Goal: Find specific page/section: Find specific page/section

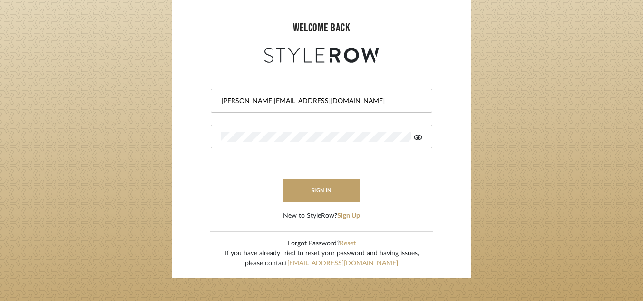
scroll to position [87, 0]
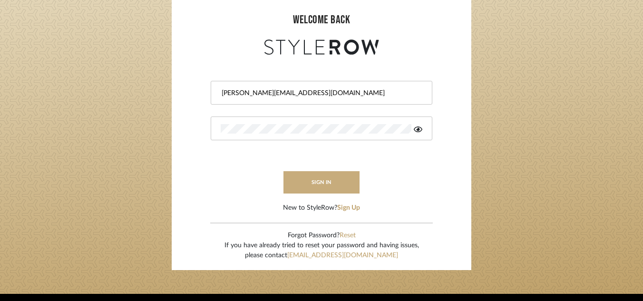
click at [324, 184] on button "sign in" at bounding box center [321, 182] width 76 height 22
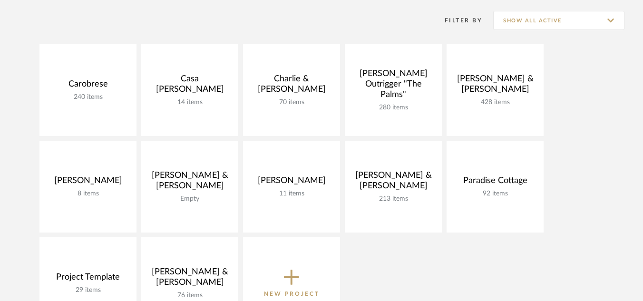
scroll to position [208, 0]
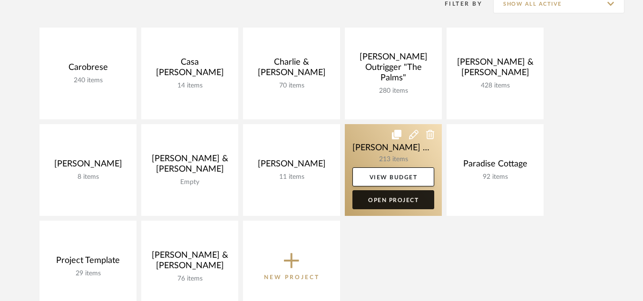
click at [390, 199] on link "Open Project" at bounding box center [393, 199] width 82 height 19
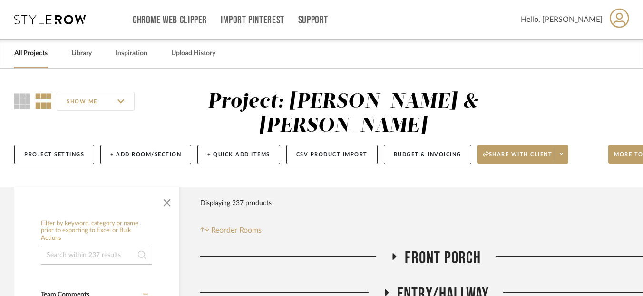
scroll to position [118, 0]
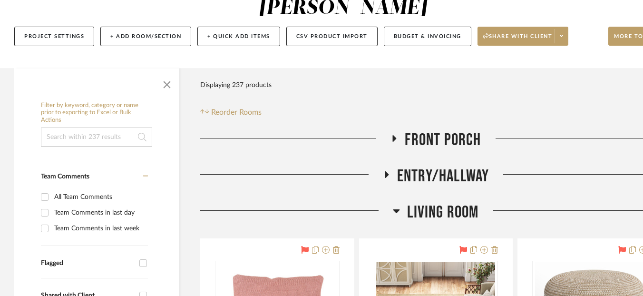
click at [393, 135] on icon at bounding box center [395, 138] width 4 height 7
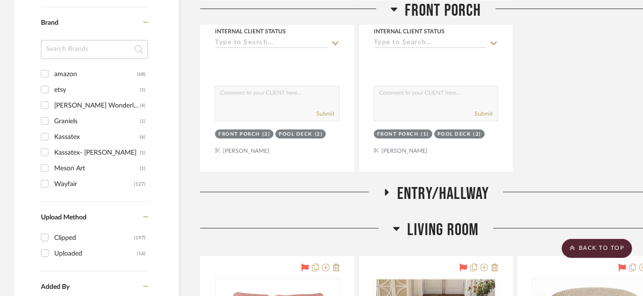
scroll to position [955, 0]
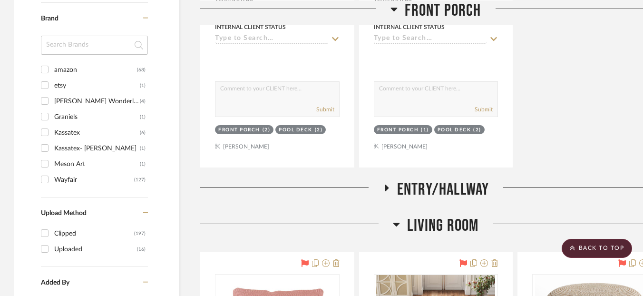
click at [385, 179] on h3 "Entry/Hallway" at bounding box center [436, 189] width 106 height 20
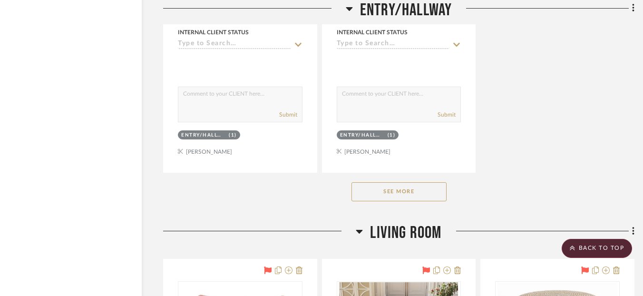
scroll to position [2260, 37]
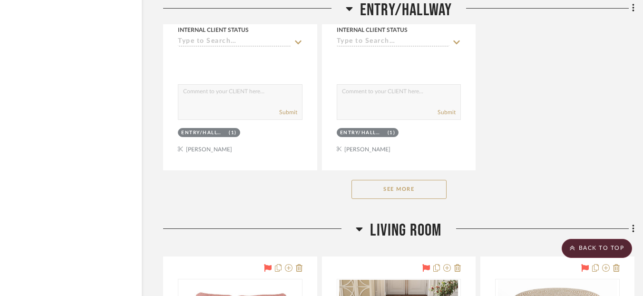
click at [386, 180] on button "See More" at bounding box center [398, 189] width 95 height 19
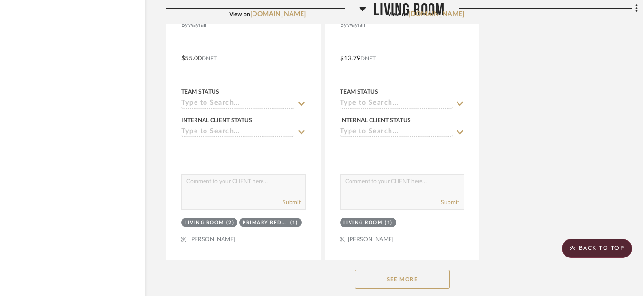
scroll to position [4362, 34]
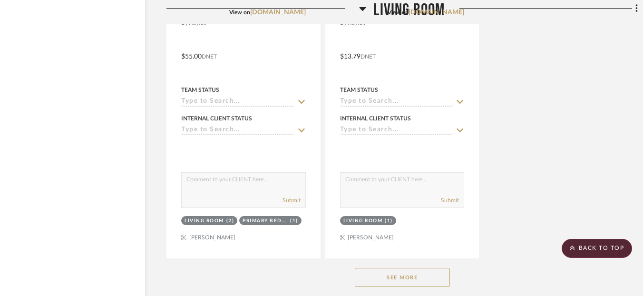
click at [387, 268] on button "See More" at bounding box center [402, 277] width 95 height 19
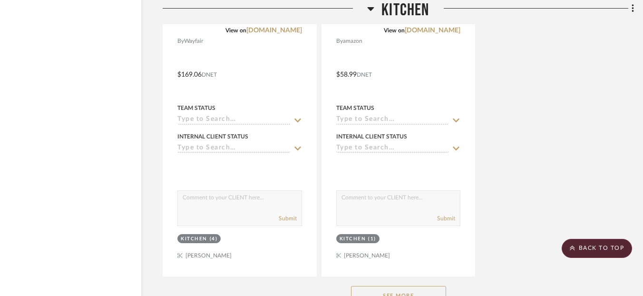
scroll to position [7382, 38]
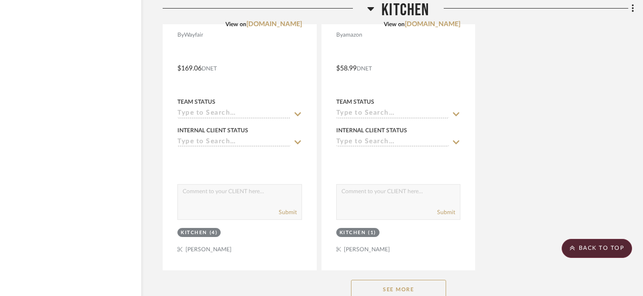
click at [417, 279] on button "See More" at bounding box center [398, 288] width 95 height 19
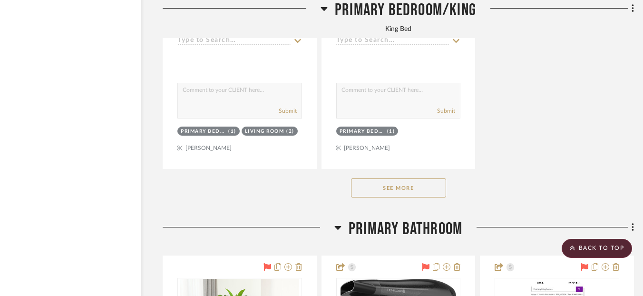
scroll to position [12650, 38]
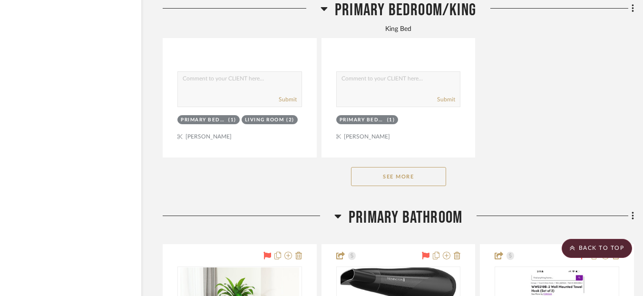
click at [417, 167] on button "See More" at bounding box center [398, 176] width 95 height 19
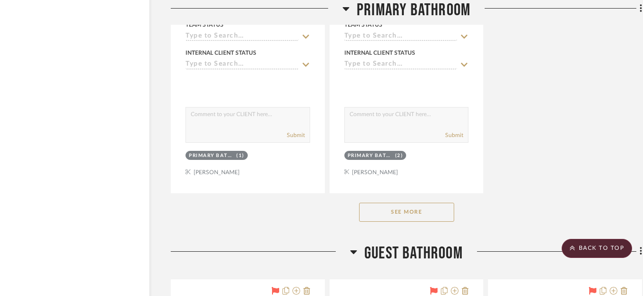
scroll to position [16072, 29]
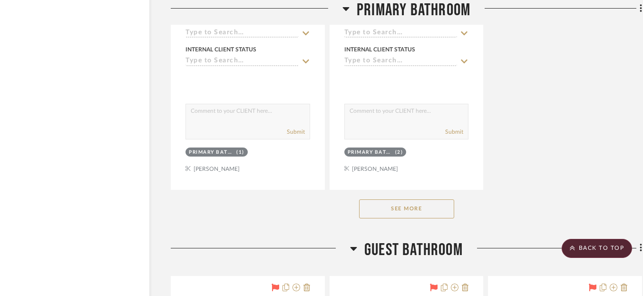
click at [432, 199] on button "See More" at bounding box center [406, 208] width 95 height 19
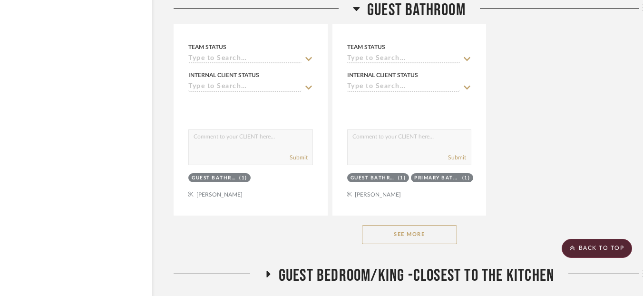
scroll to position [18666, 27]
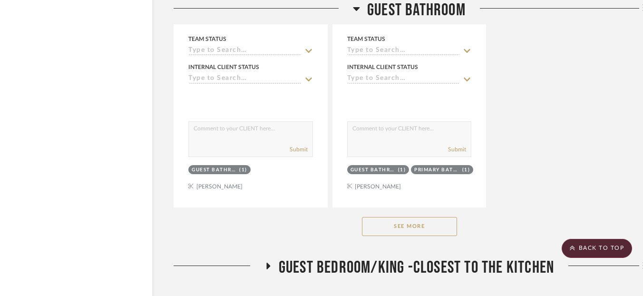
click at [433, 217] on button "See More" at bounding box center [409, 226] width 95 height 19
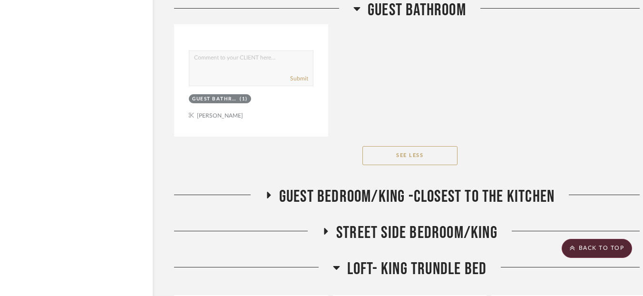
scroll to position [20424, 26]
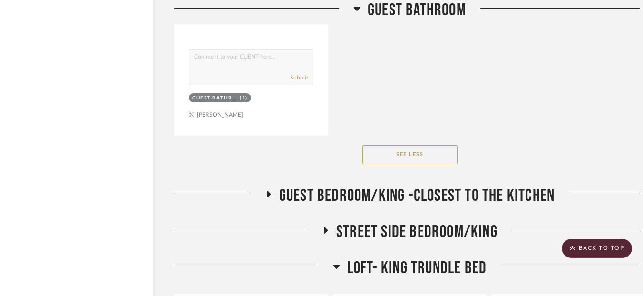
click at [269, 190] on icon at bounding box center [267, 193] width 11 height 7
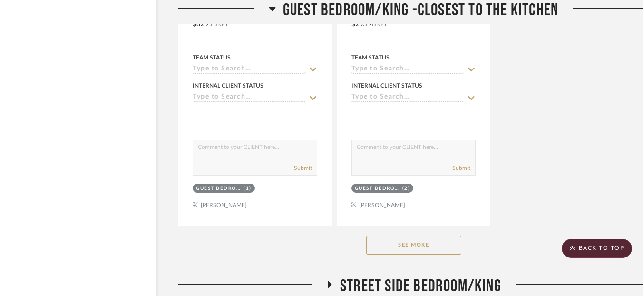
scroll to position [21700, 19]
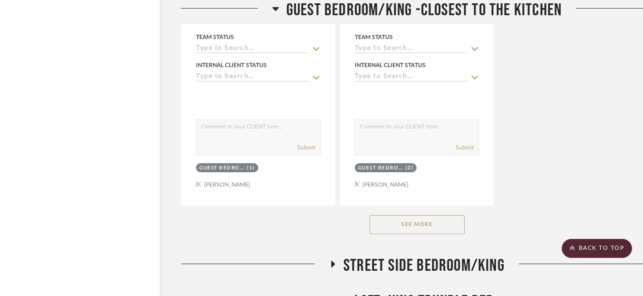
click at [438, 215] on button "See More" at bounding box center [416, 224] width 95 height 19
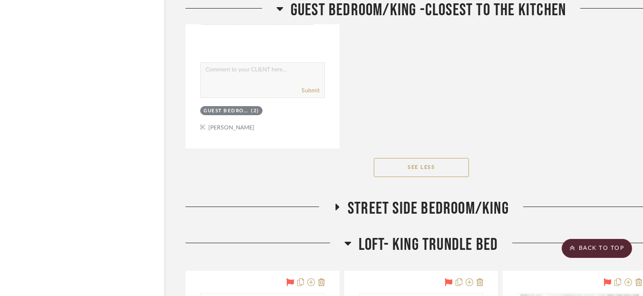
scroll to position [23027, 15]
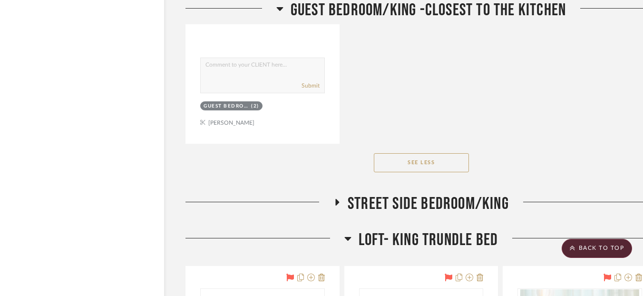
click at [447, 193] on span "Street Side Bedroom/King" at bounding box center [427, 203] width 161 height 20
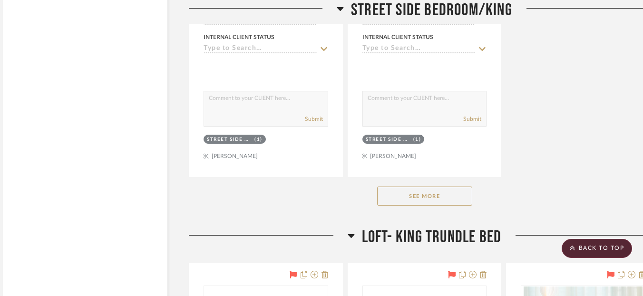
scroll to position [24343, 11]
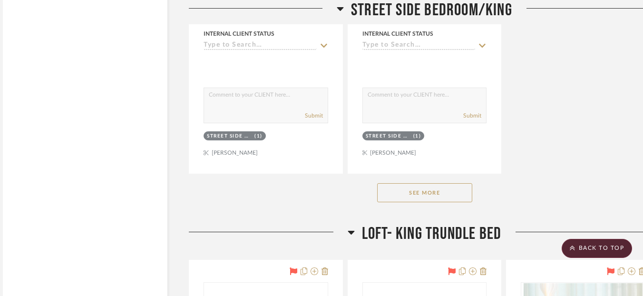
click at [439, 183] on button "See More" at bounding box center [424, 192] width 95 height 19
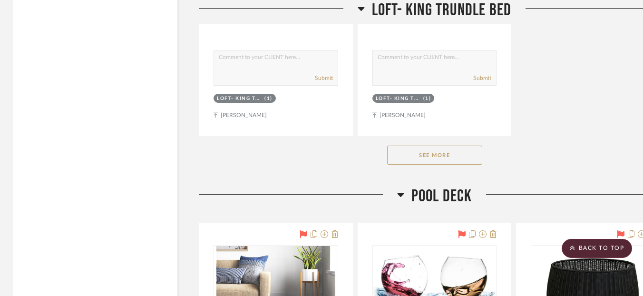
scroll to position [26582, 1]
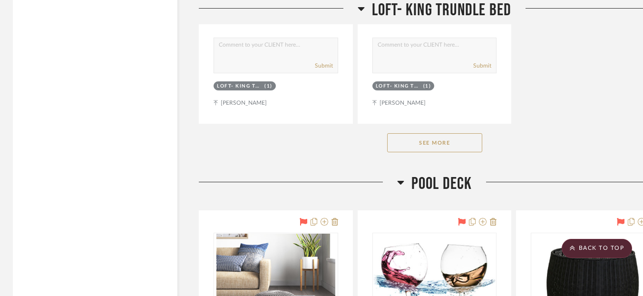
click at [450, 133] on button "See More" at bounding box center [434, 142] width 95 height 19
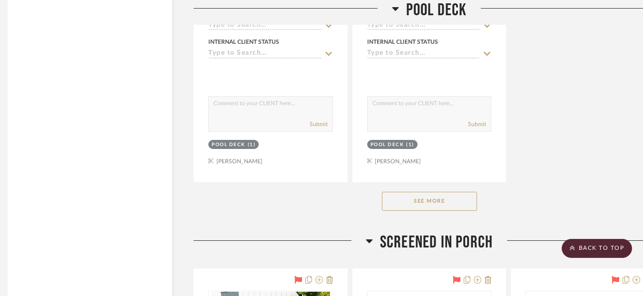
scroll to position [29583, 7]
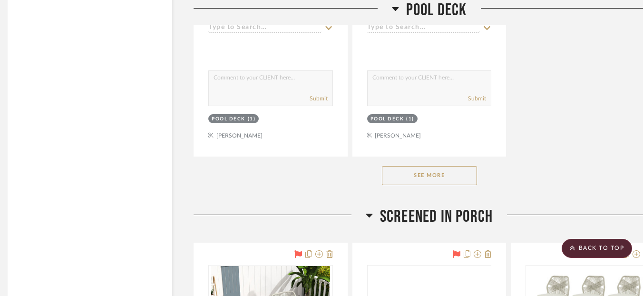
click at [444, 166] on button "See More" at bounding box center [429, 175] width 95 height 19
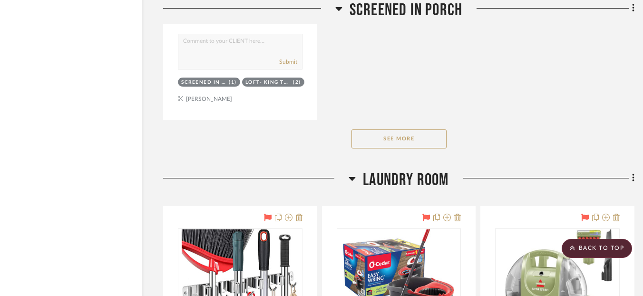
scroll to position [32657, 37]
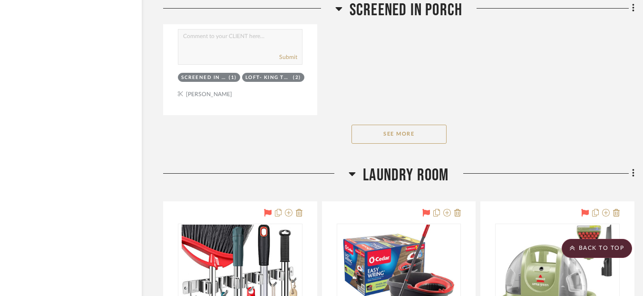
click at [404, 125] on button "See More" at bounding box center [398, 134] width 95 height 19
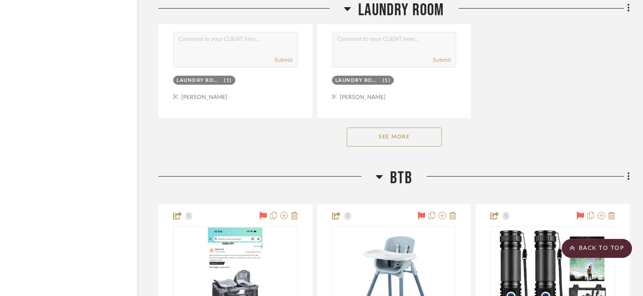
scroll to position [34002, 42]
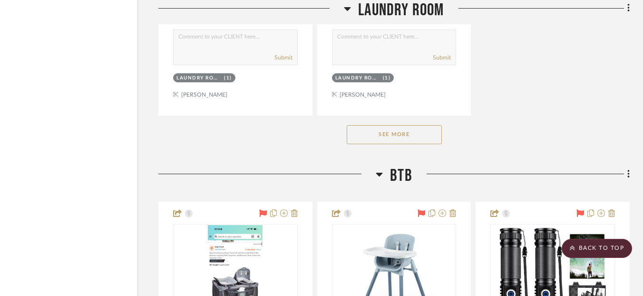
click at [422, 125] on button "See More" at bounding box center [394, 134] width 95 height 19
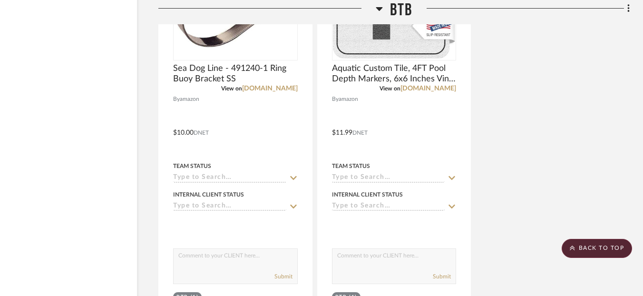
scroll to position [35743, 42]
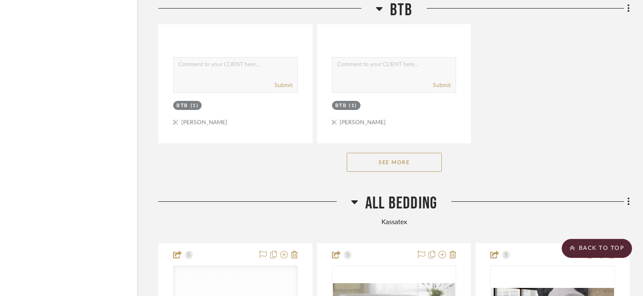
click at [412, 153] on button "See More" at bounding box center [394, 162] width 95 height 19
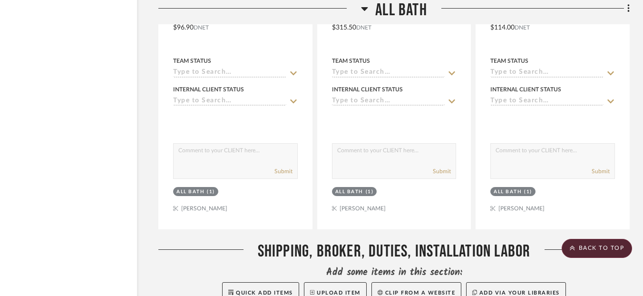
scroll to position [37127, 42]
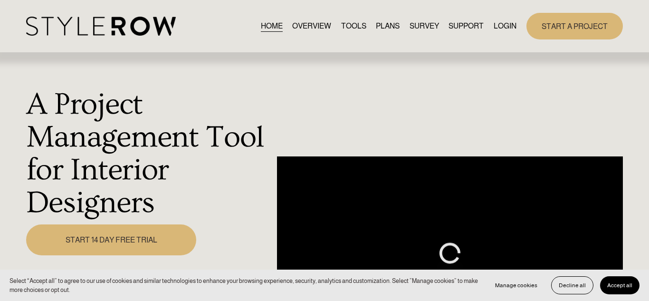
click at [504, 28] on link "LOGIN" at bounding box center [505, 25] width 23 height 13
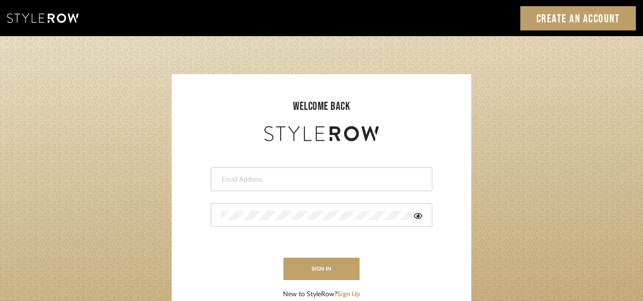
type input "[PERSON_NAME][EMAIL_ADDRESS][DOMAIN_NAME]"
click at [325, 266] on button "sign in" at bounding box center [321, 269] width 76 height 22
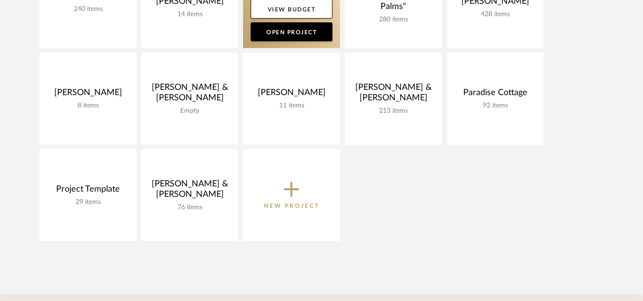
scroll to position [280, 0]
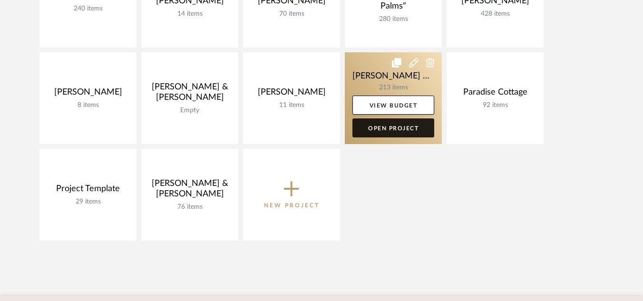
click at [379, 127] on link "Open Project" at bounding box center [393, 127] width 82 height 19
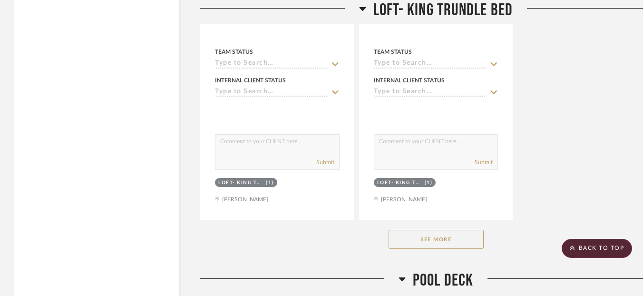
scroll to position [13001, 0]
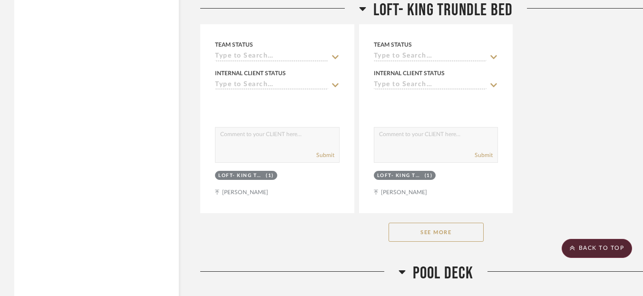
click at [445, 222] on button "See More" at bounding box center [435, 231] width 95 height 19
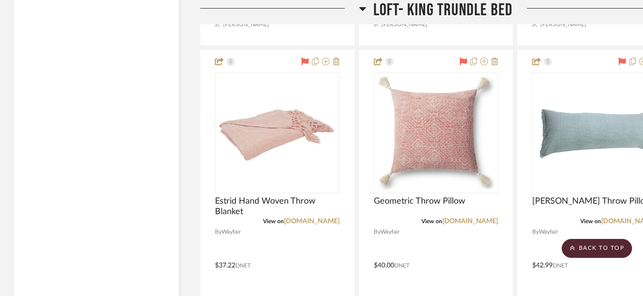
scroll to position [14005, 42]
